Goal: Task Accomplishment & Management: Manage account settings

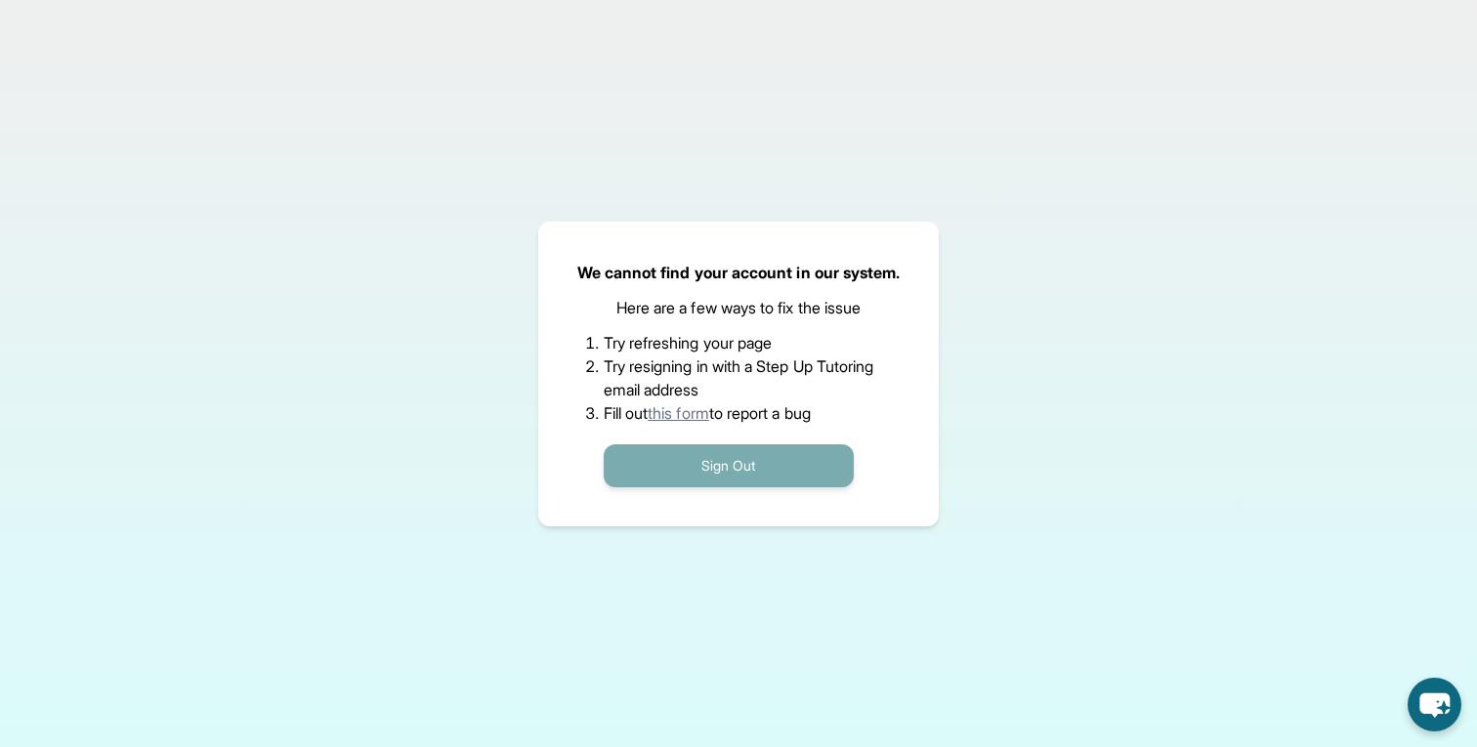
click at [636, 468] on button "Sign Out" at bounding box center [729, 465] width 250 height 43
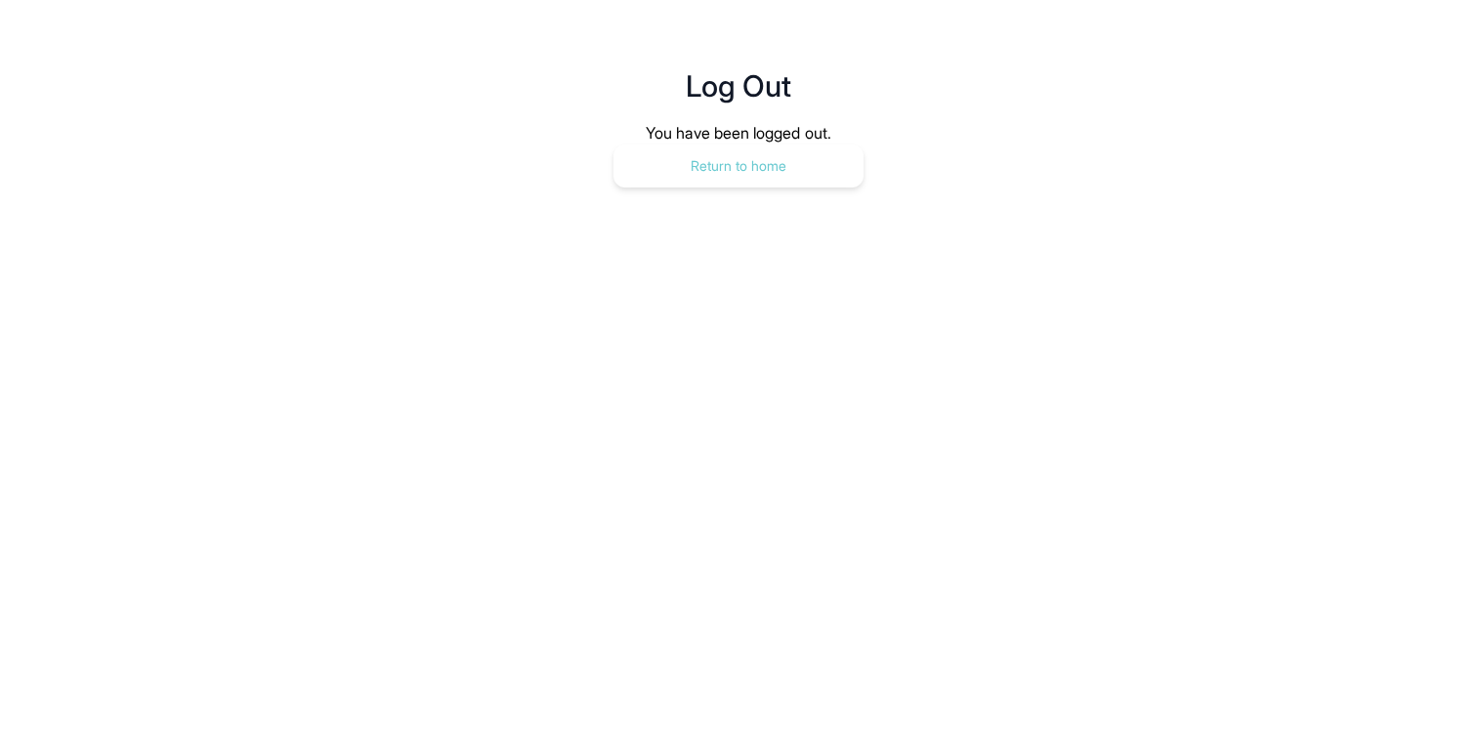
click at [802, 167] on button "Return to home" at bounding box center [738, 166] width 250 height 43
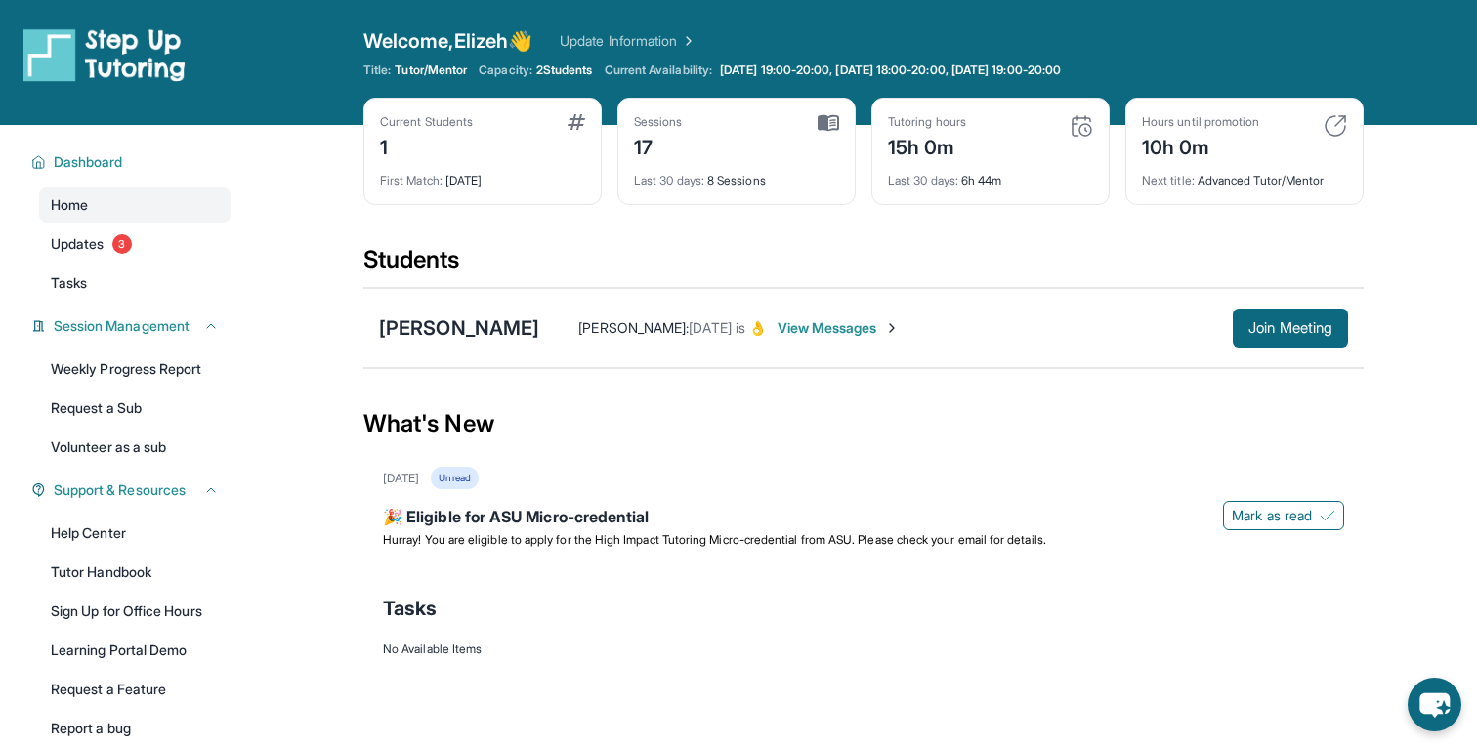
click at [793, 321] on span "View Messages" at bounding box center [839, 328] width 122 height 20
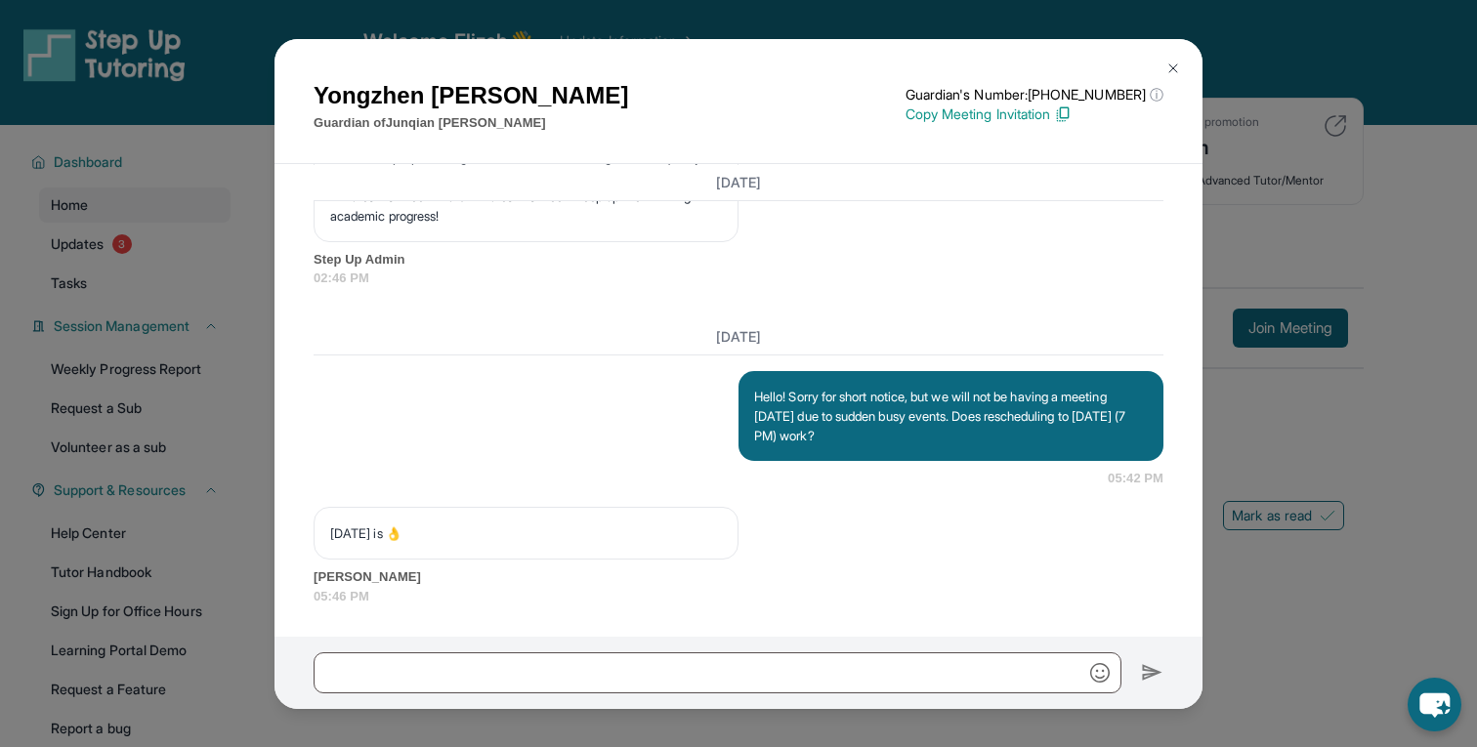
scroll to position [15442, 0]
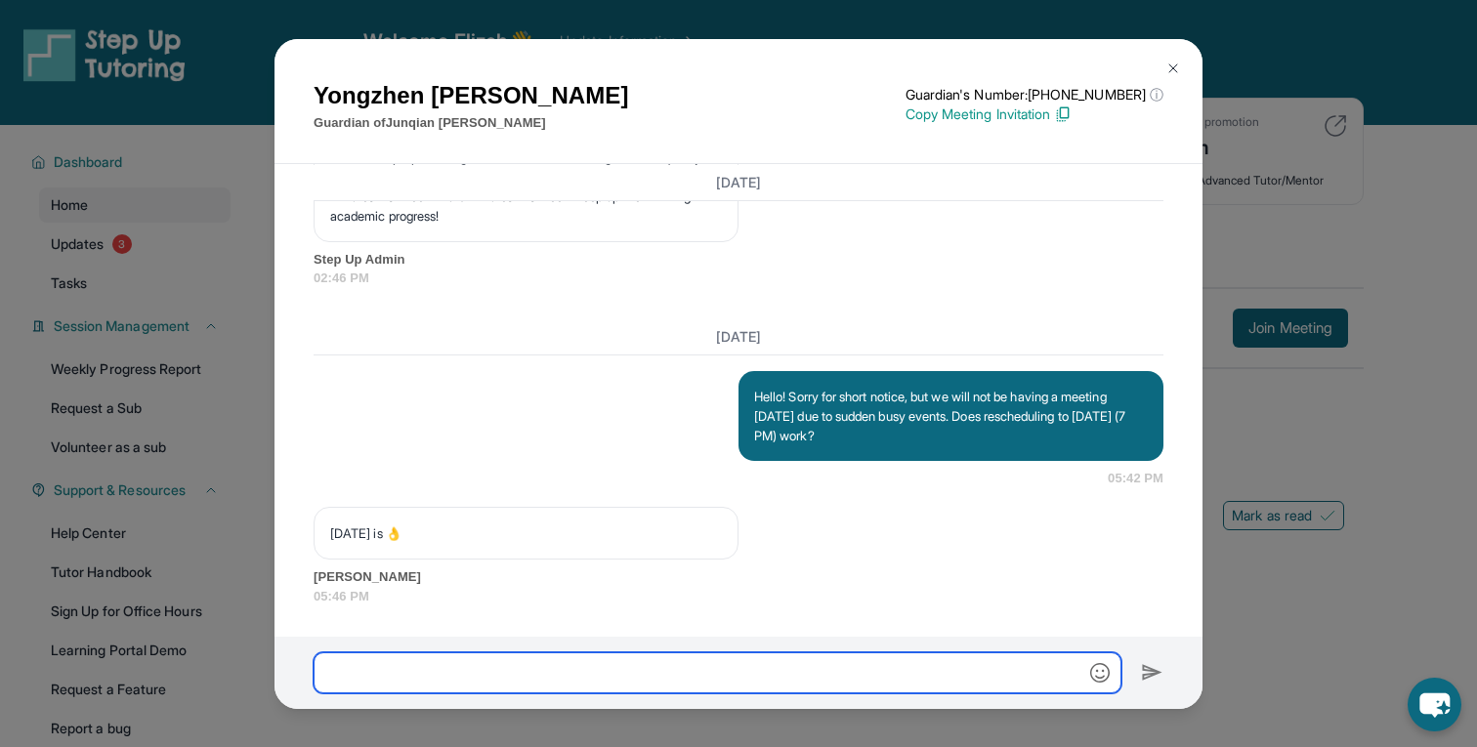
click at [462, 679] on input "text" at bounding box center [718, 672] width 808 height 41
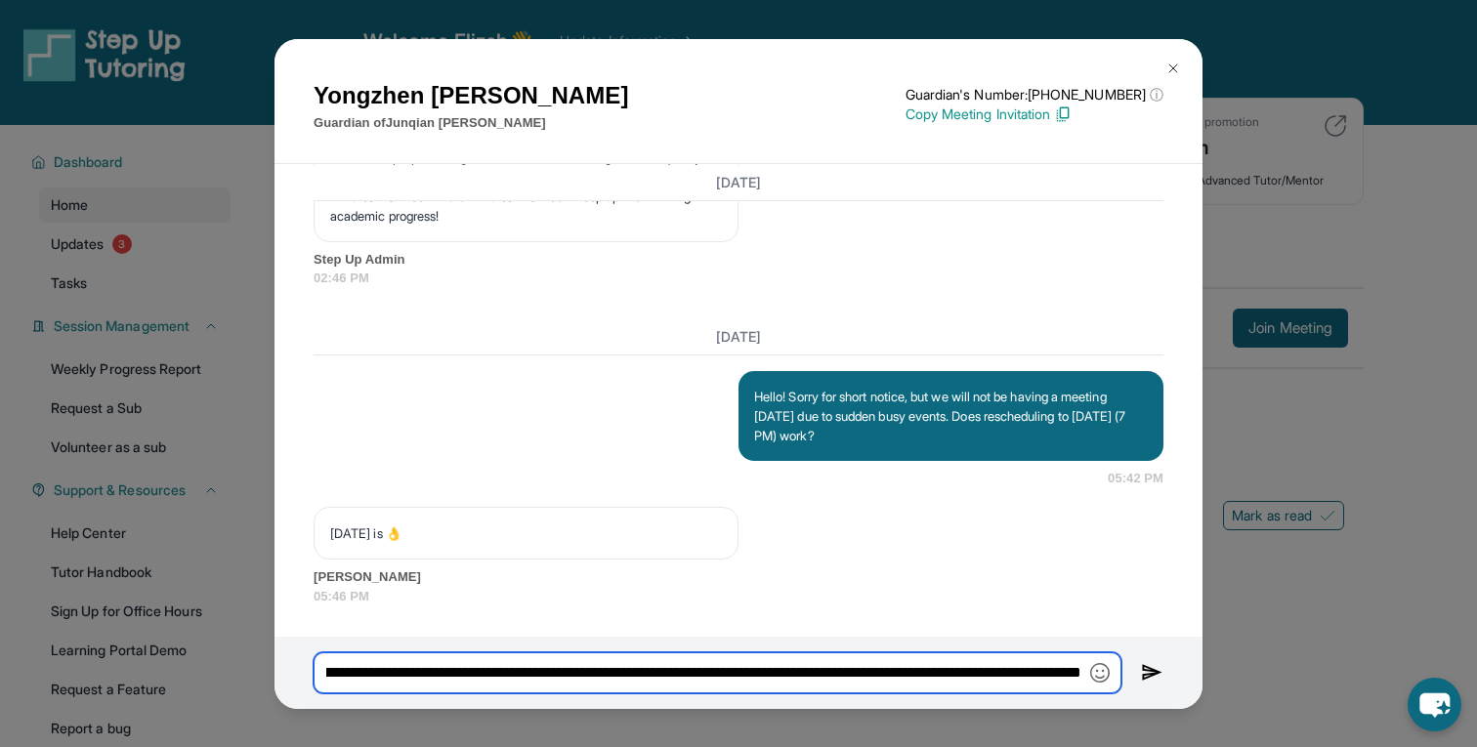
scroll to position [0, 630]
type input "**********"
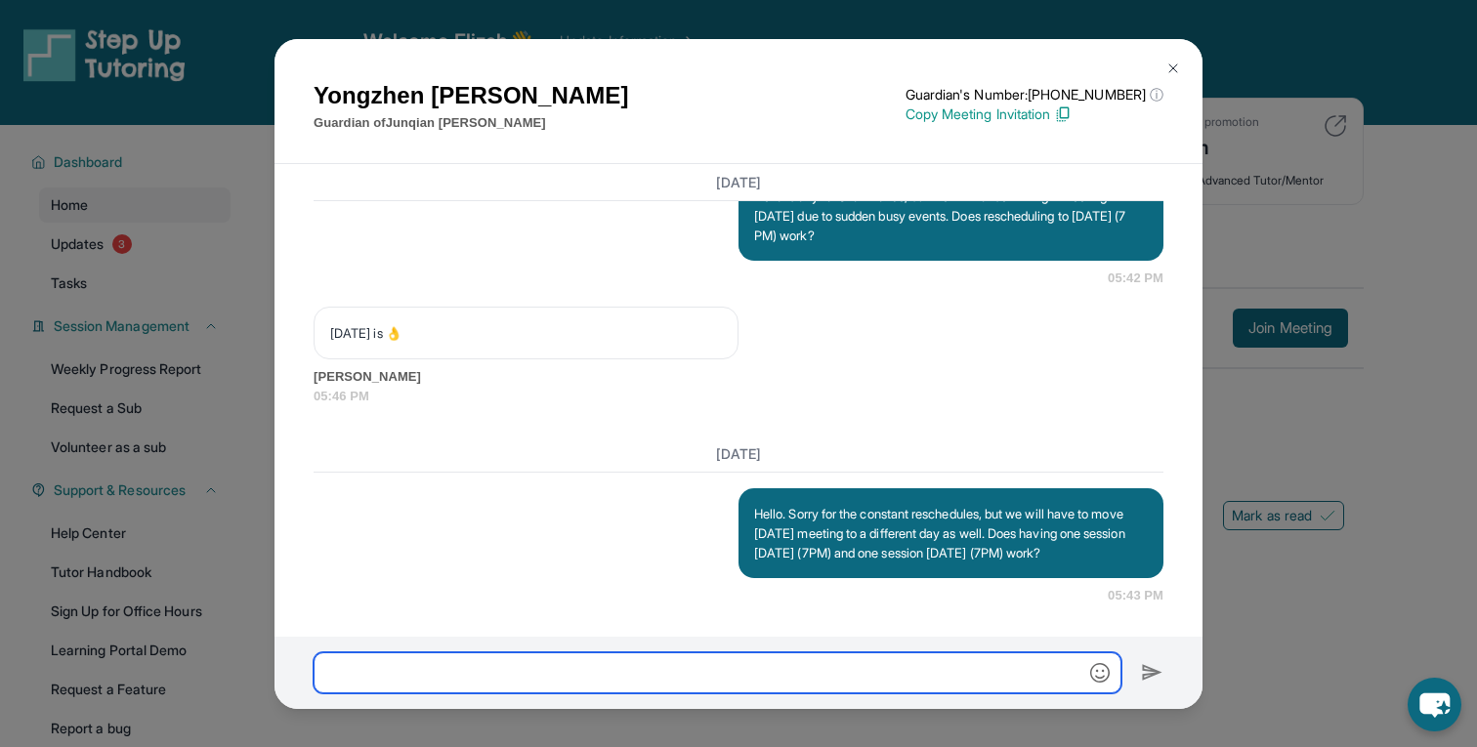
scroll to position [15662, 0]
